Goal: Information Seeking & Learning: Find specific fact

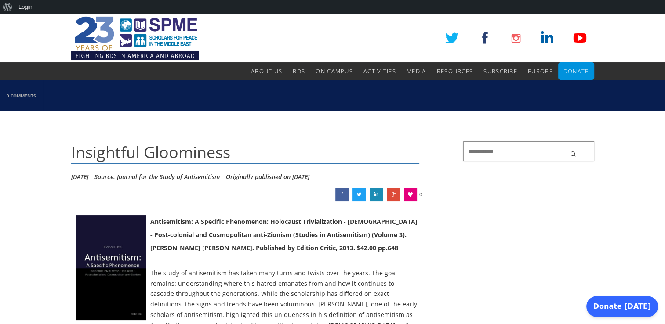
click at [507, 153] on input "text" at bounding box center [528, 152] width 131 height 20
paste input "**********"
type input "**********"
click at [545, 142] on button "submit" at bounding box center [570, 152] width 50 height 20
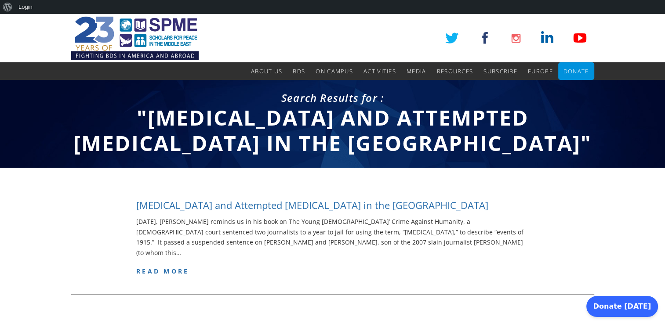
click at [386, 205] on h4 "Genocide and Attempted Genocide in the Ottoman Empire" at bounding box center [312, 206] width 352 height 14
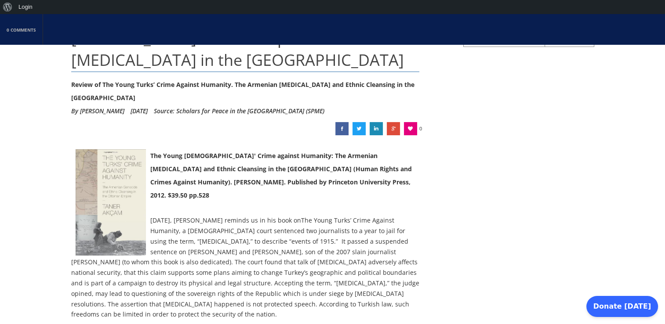
scroll to position [115, 0]
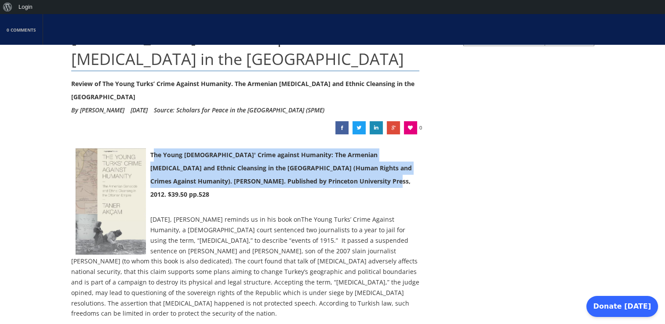
drag, startPoint x: 364, startPoint y: 179, endPoint x: 151, endPoint y: 153, distance: 214.4
click at [151, 153] on div "The Young [DEMOGRAPHIC_DATA]' Crime against Humanity: The Armenian [MEDICAL_DAT…" at bounding box center [245, 182] width 349 height 66
copy strong "The Young Turks' Crime against Humanity: The Armenian Genocide and Ethnic Clean…"
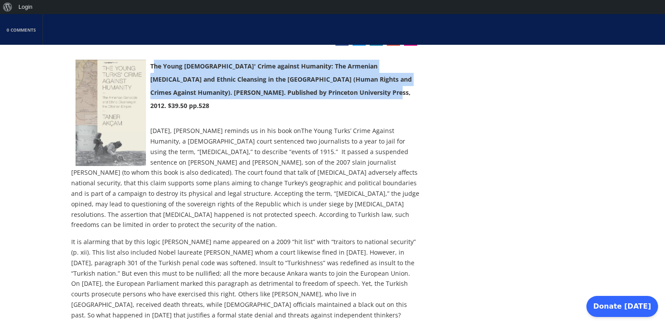
scroll to position [204, 0]
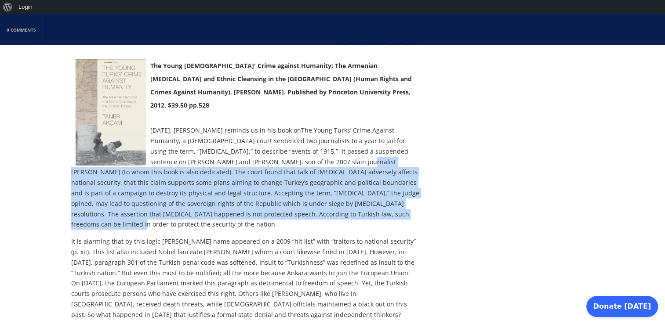
drag, startPoint x: 314, startPoint y: 149, endPoint x: 314, endPoint y: 208, distance: 59.8
click at [314, 208] on p "Six years ago, Taner Akçam reminds us in his book on The Young Turks’ Crime Aga…" at bounding box center [245, 177] width 349 height 105
copy p "(to whom this book is also dedicated). The court found that talk of genocide ad…"
